Goal: Complete application form

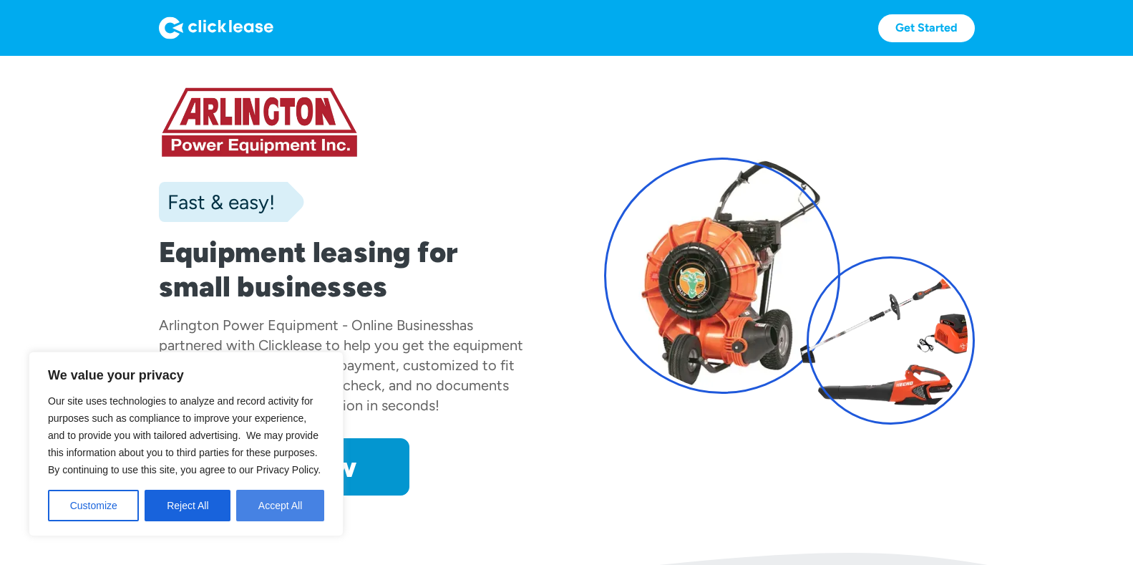
click at [266, 508] on button "Accept All" at bounding box center [280, 505] width 88 height 31
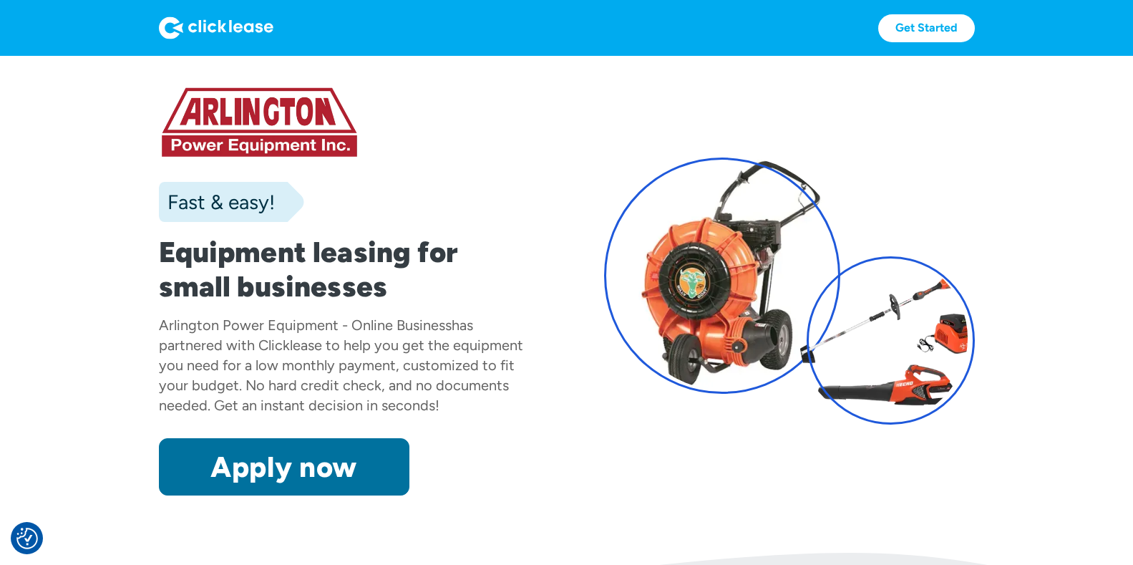
click at [300, 467] on link "Apply now" at bounding box center [284, 466] width 251 height 57
click at [297, 457] on link "Apply now" at bounding box center [284, 466] width 251 height 57
